Goal: Task Accomplishment & Management: Manage account settings

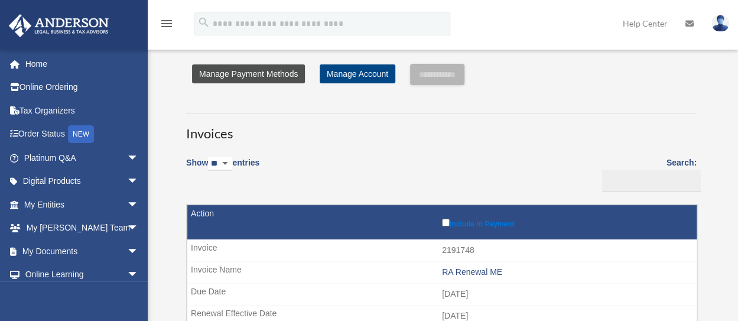
click at [239, 76] on link "Manage Payment Methods" at bounding box center [248, 73] width 113 height 19
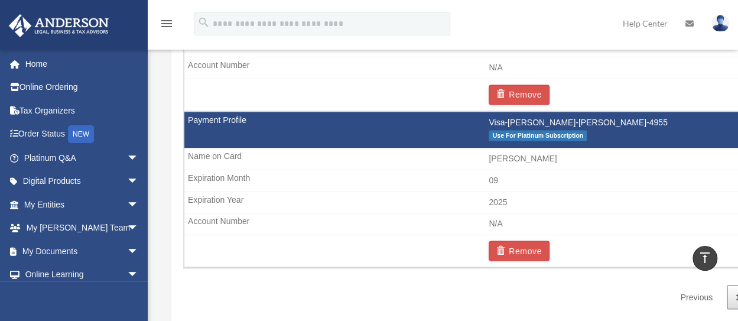
scroll to position [887, 0]
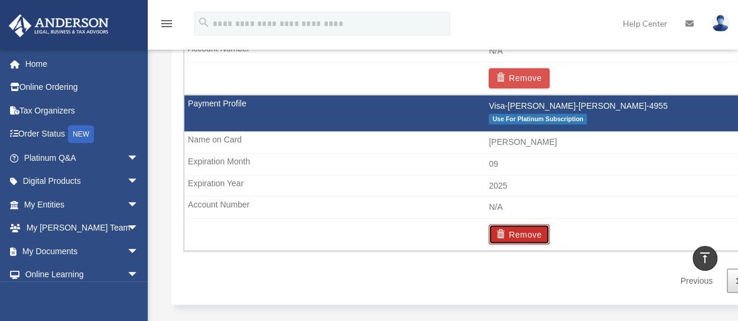
click at [521, 230] on button "Remove" at bounding box center [519, 234] width 61 height 20
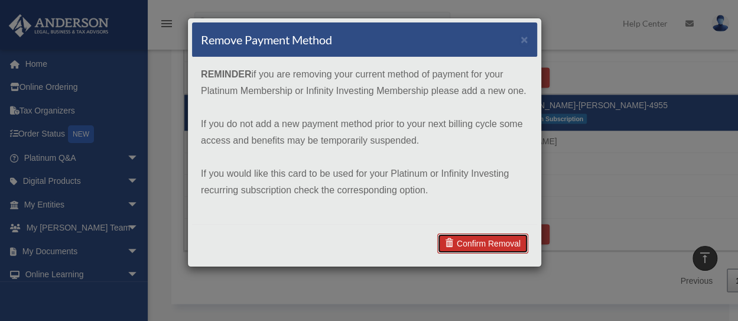
click at [503, 239] on link "Confirm Removal" at bounding box center [482, 244] width 91 height 20
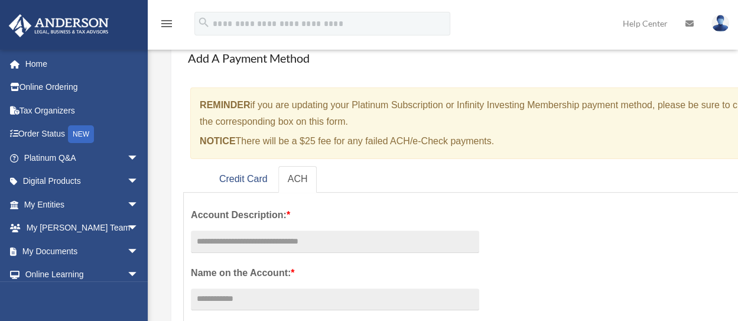
scroll to position [118, 0]
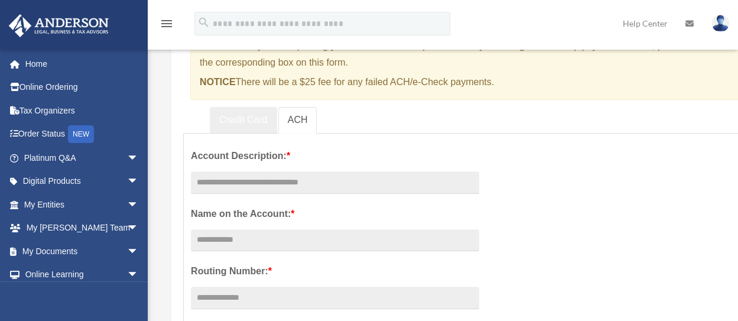
click at [239, 119] on link "Credit Card" at bounding box center [243, 120] width 67 height 27
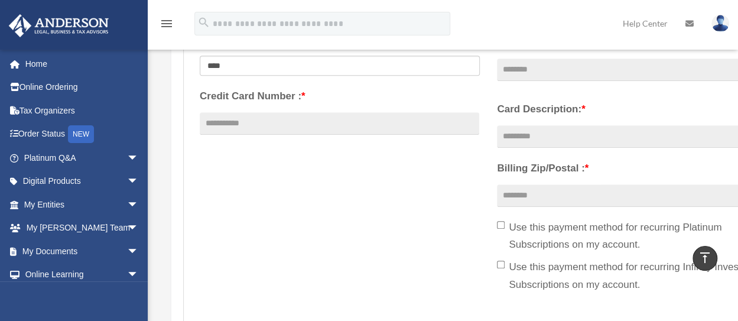
scroll to position [0, 0]
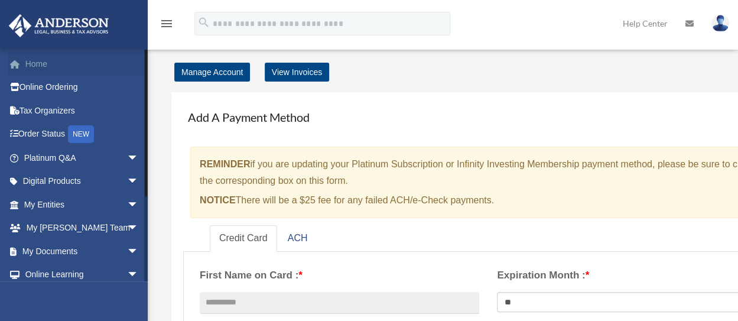
click at [45, 62] on link "Home" at bounding box center [82, 64] width 148 height 24
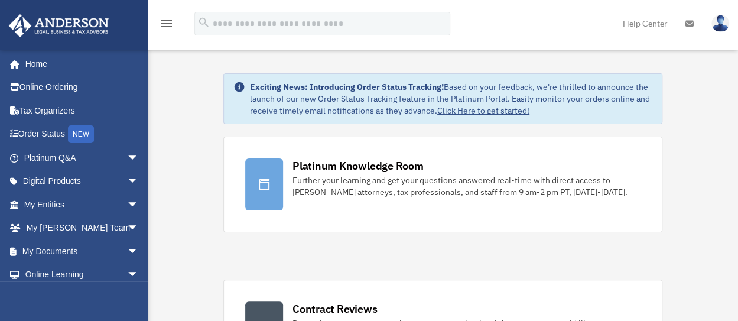
click at [722, 18] on img at bounding box center [721, 23] width 18 height 17
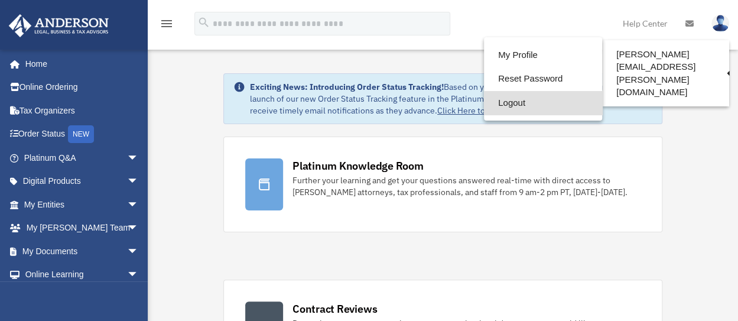
click at [507, 102] on link "Logout" at bounding box center [543, 103] width 118 height 24
